Goal: Information Seeking & Learning: Learn about a topic

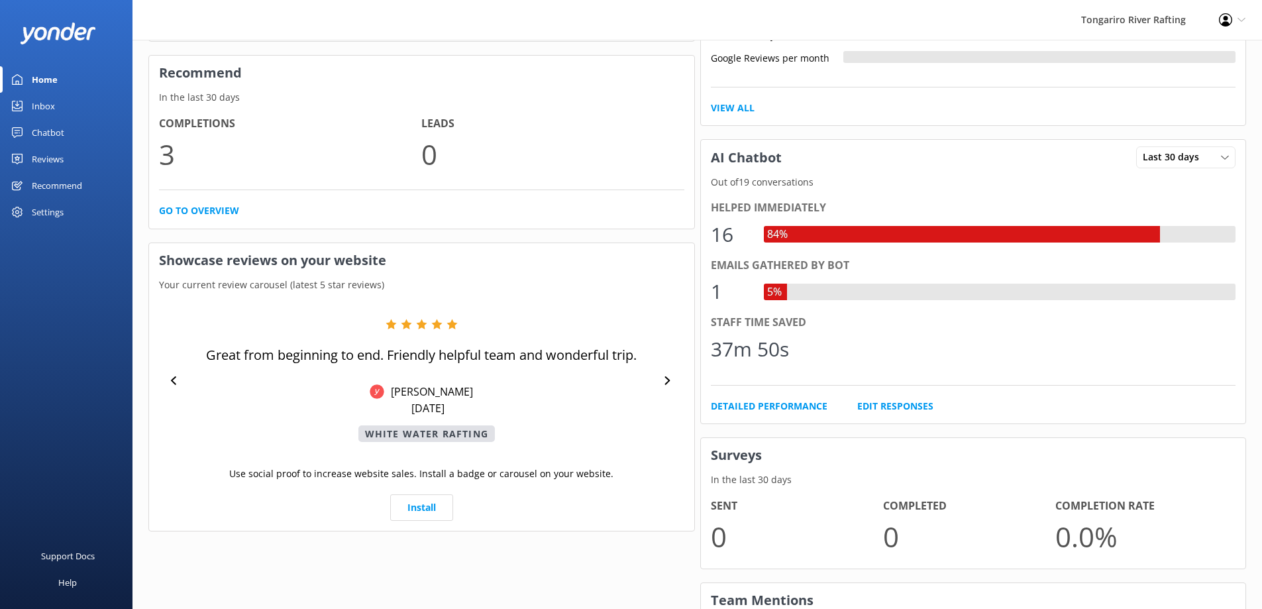
scroll to position [585, 0]
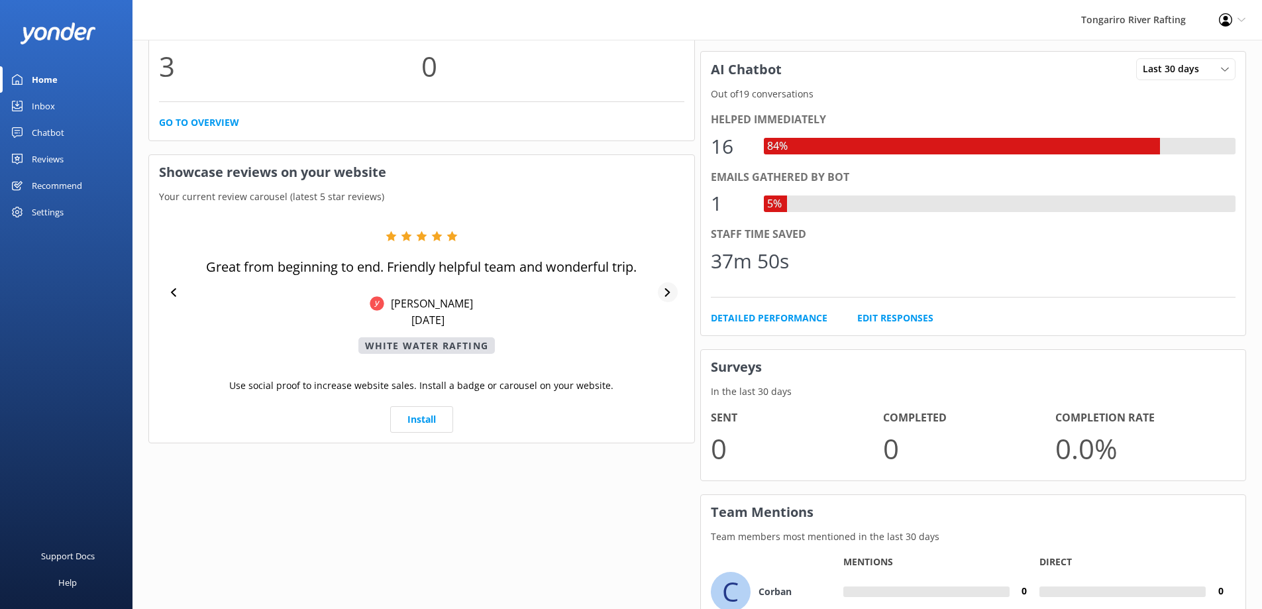
click at [666, 297] on div at bounding box center [668, 292] width 20 height 20
click at [669, 293] on icon at bounding box center [667, 292] width 9 height 9
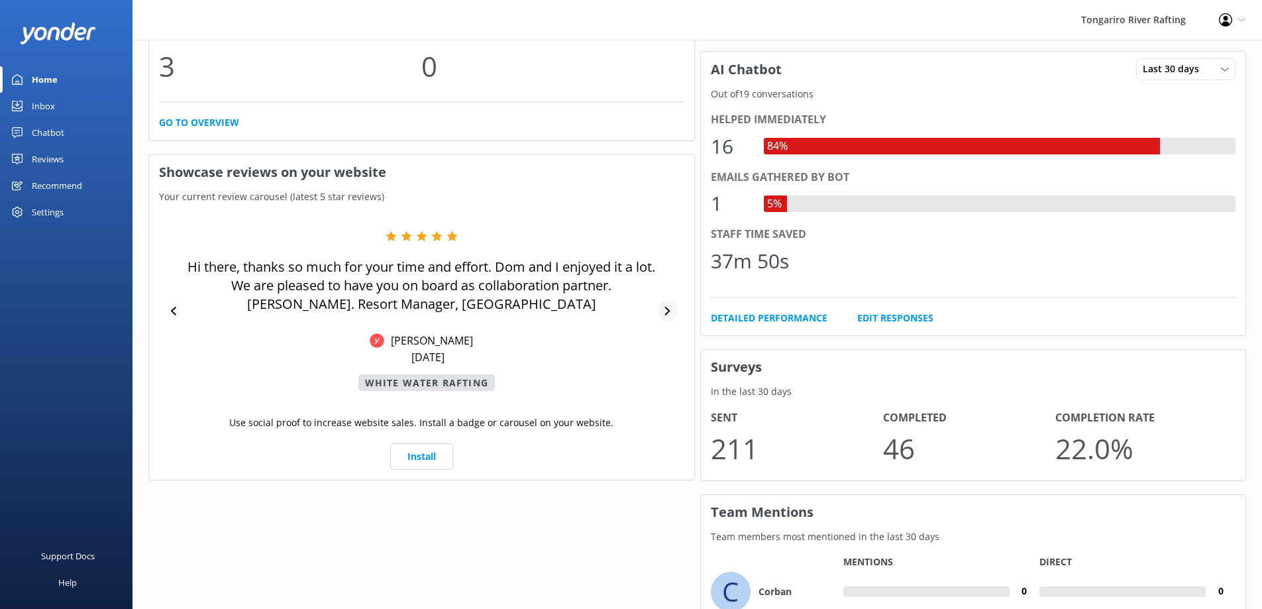
click at [669, 293] on div "Hi there, thanks so much for your time and effort. Dom and I enjoyed it a lot. …" at bounding box center [421, 311] width 525 height 160
drag, startPoint x: 677, startPoint y: 292, endPoint x: 666, endPoint y: 316, distance: 26.1
click at [668, 313] on div "Hi there, thanks so much for your time and effort. Dom and I enjoyed it a lot. …" at bounding box center [421, 311] width 525 height 160
click at [666, 316] on div at bounding box center [668, 311] width 20 height 20
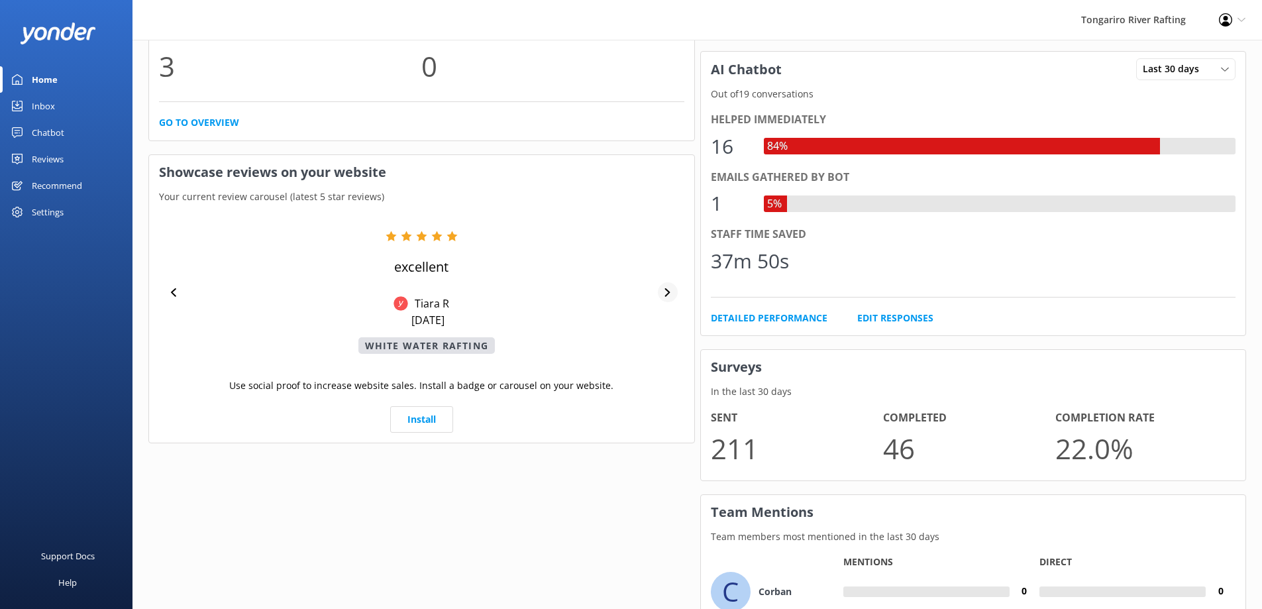
click at [666, 316] on div "excellent Tiara R [DATE] White Water Rafting" at bounding box center [421, 292] width 525 height 123
click at [665, 299] on div at bounding box center [668, 292] width 20 height 20
